Goal: Task Accomplishment & Management: Manage account settings

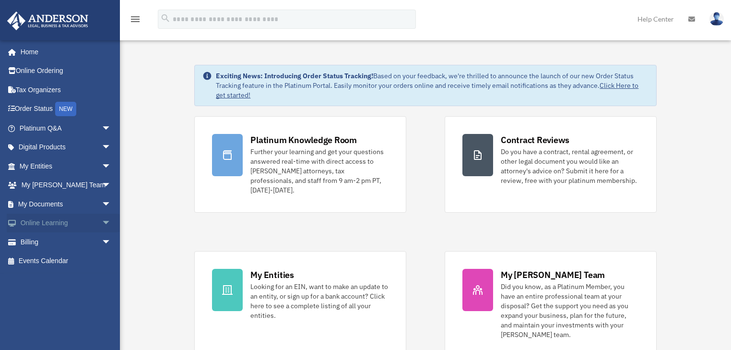
click at [52, 219] on link "Online Learning arrow_drop_down" at bounding box center [66, 222] width 119 height 19
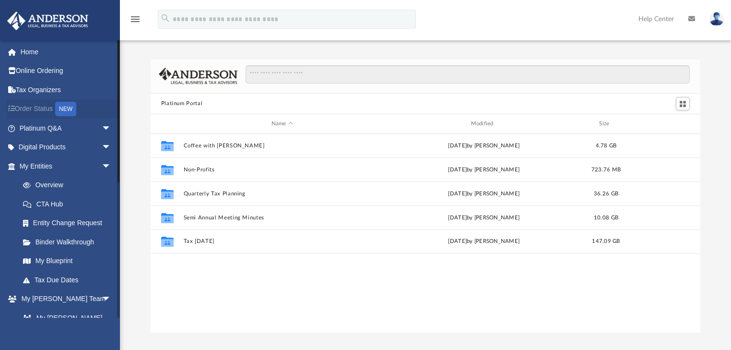
scroll to position [212, 544]
click at [102, 163] on span "arrow_drop_down" at bounding box center [111, 166] width 19 height 20
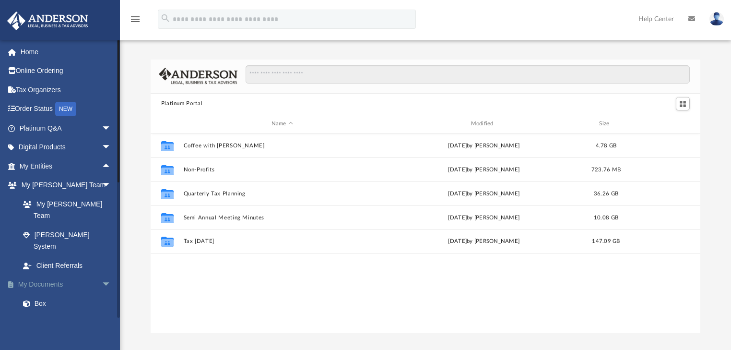
click at [102, 275] on span "arrow_drop_down" at bounding box center [111, 285] width 19 height 20
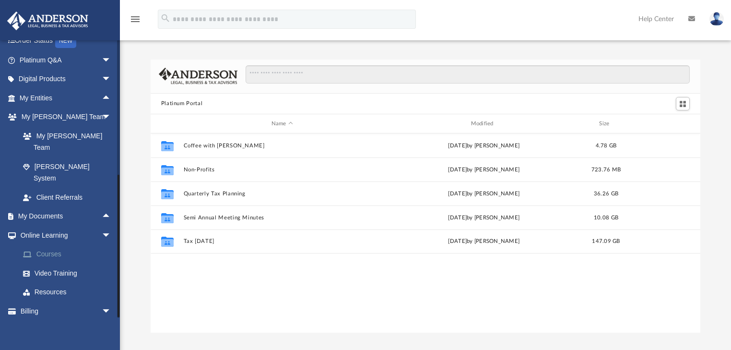
click at [47, 245] on link "Courses" at bounding box center [69, 254] width 112 height 19
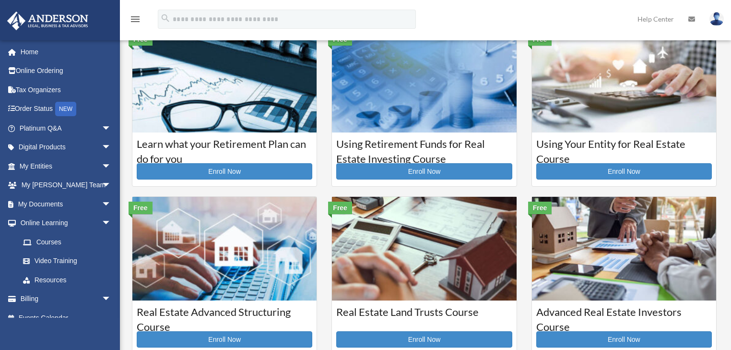
scroll to position [77, 0]
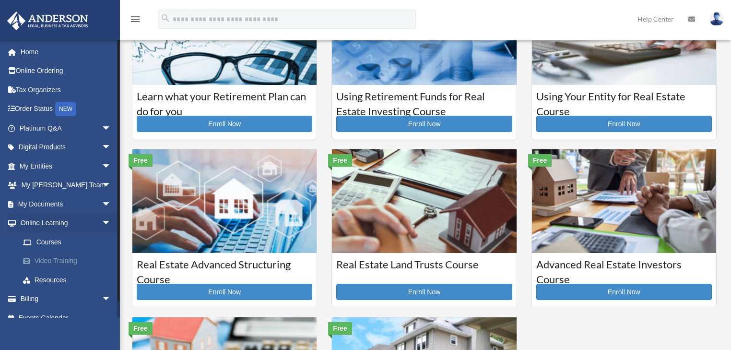
click at [65, 266] on link "Video Training" at bounding box center [69, 260] width 112 height 19
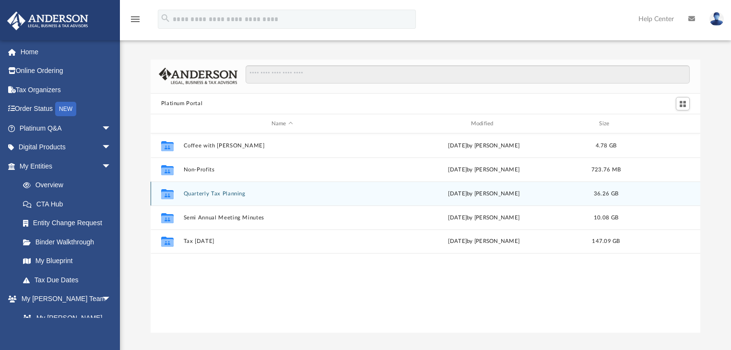
scroll to position [212, 544]
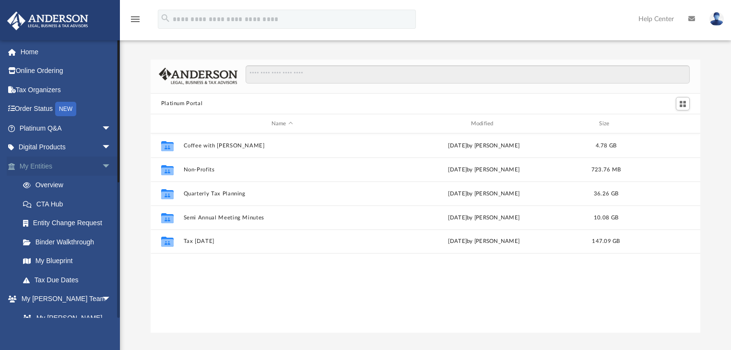
click at [106, 163] on span "arrow_drop_down" at bounding box center [111, 166] width 19 height 20
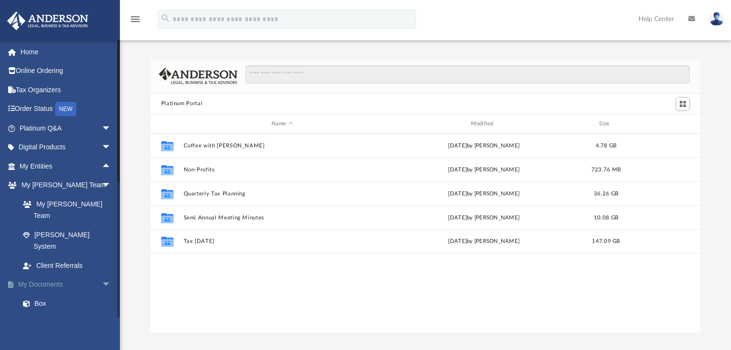
click at [109, 275] on span "arrow_drop_down" at bounding box center [111, 285] width 19 height 20
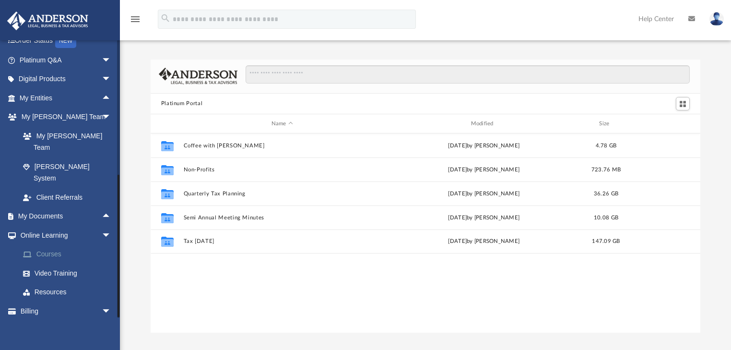
click at [54, 245] on link "Courses" at bounding box center [69, 254] width 112 height 19
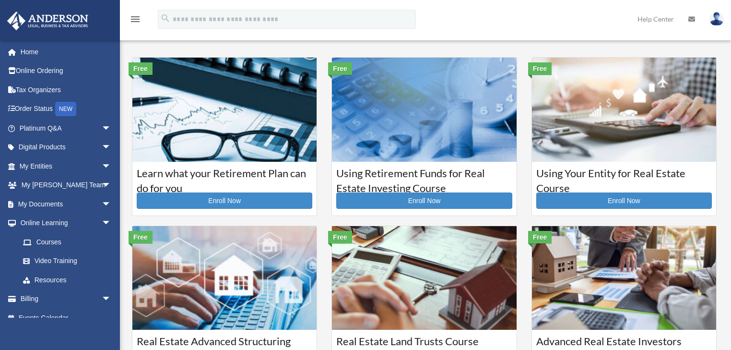
click at [716, 17] on img at bounding box center [716, 19] width 14 height 14
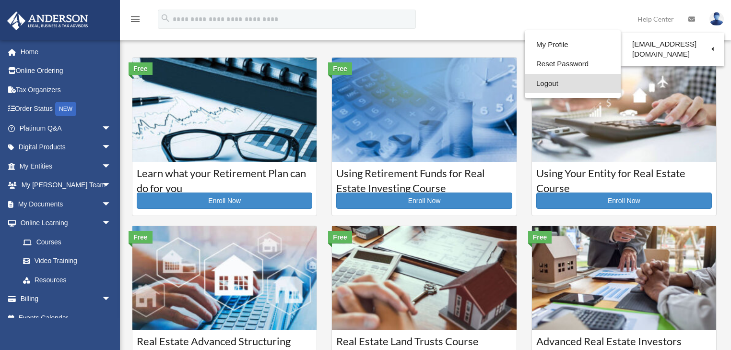
click at [563, 89] on link "Logout" at bounding box center [573, 84] width 96 height 20
